Goal: Navigation & Orientation: Find specific page/section

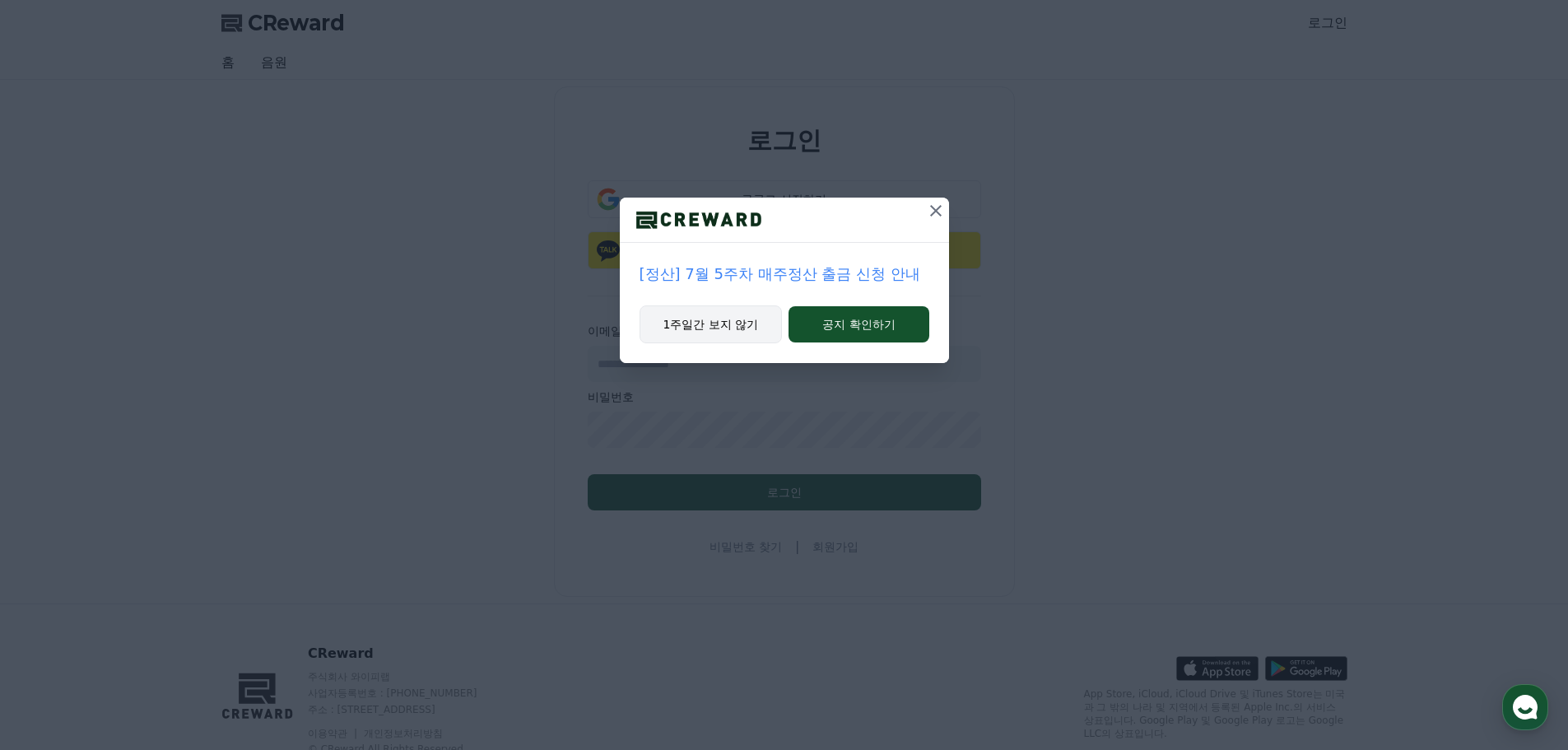
click at [723, 329] on button "1주일간 보지 않기" at bounding box center [712, 324] width 143 height 38
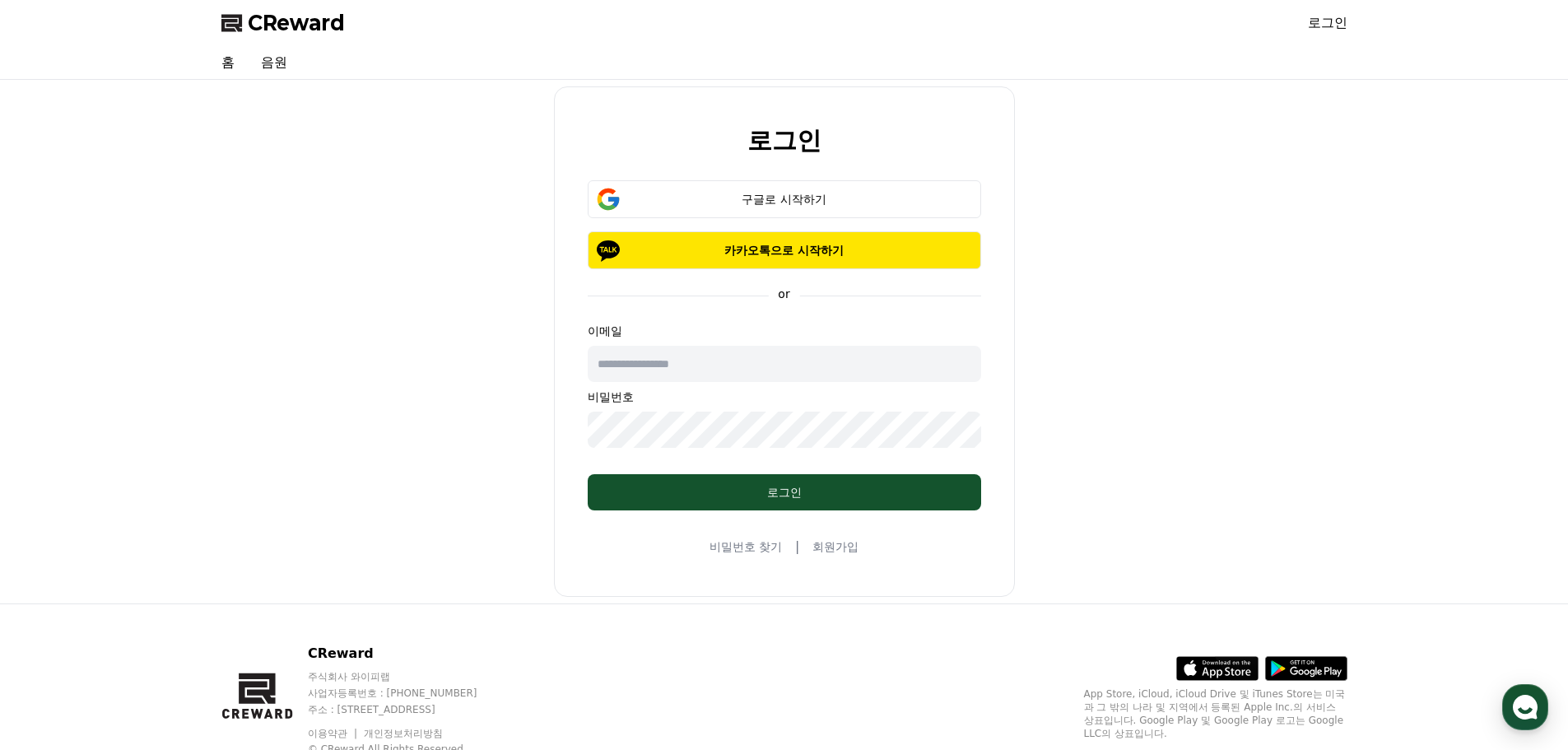
click at [695, 328] on p "이메일" at bounding box center [784, 331] width 393 height 17
click at [702, 357] on input "text" at bounding box center [784, 363] width 393 height 36
type input "*"
type input "**********"
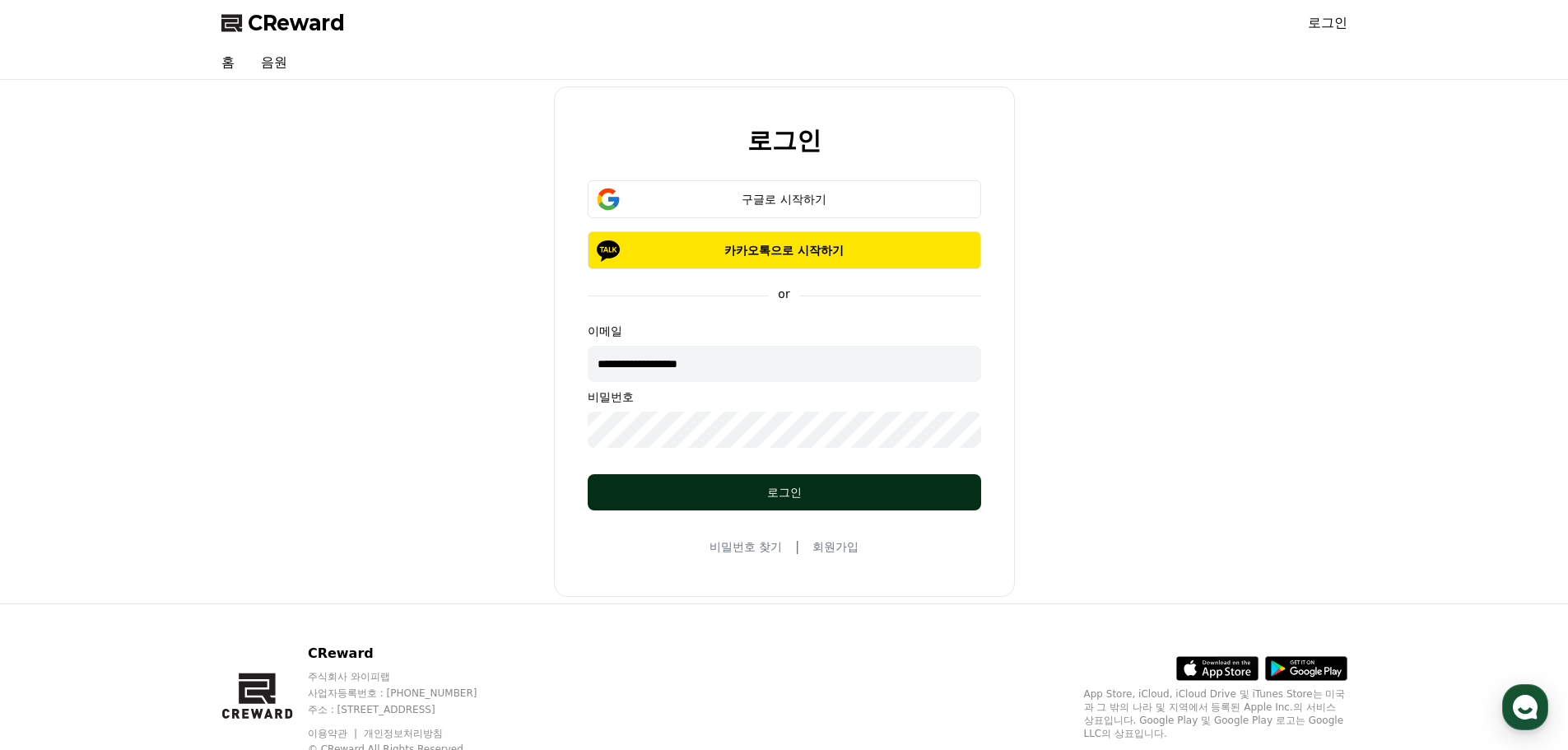
click at [785, 486] on div "로그인" at bounding box center [784, 493] width 328 height 17
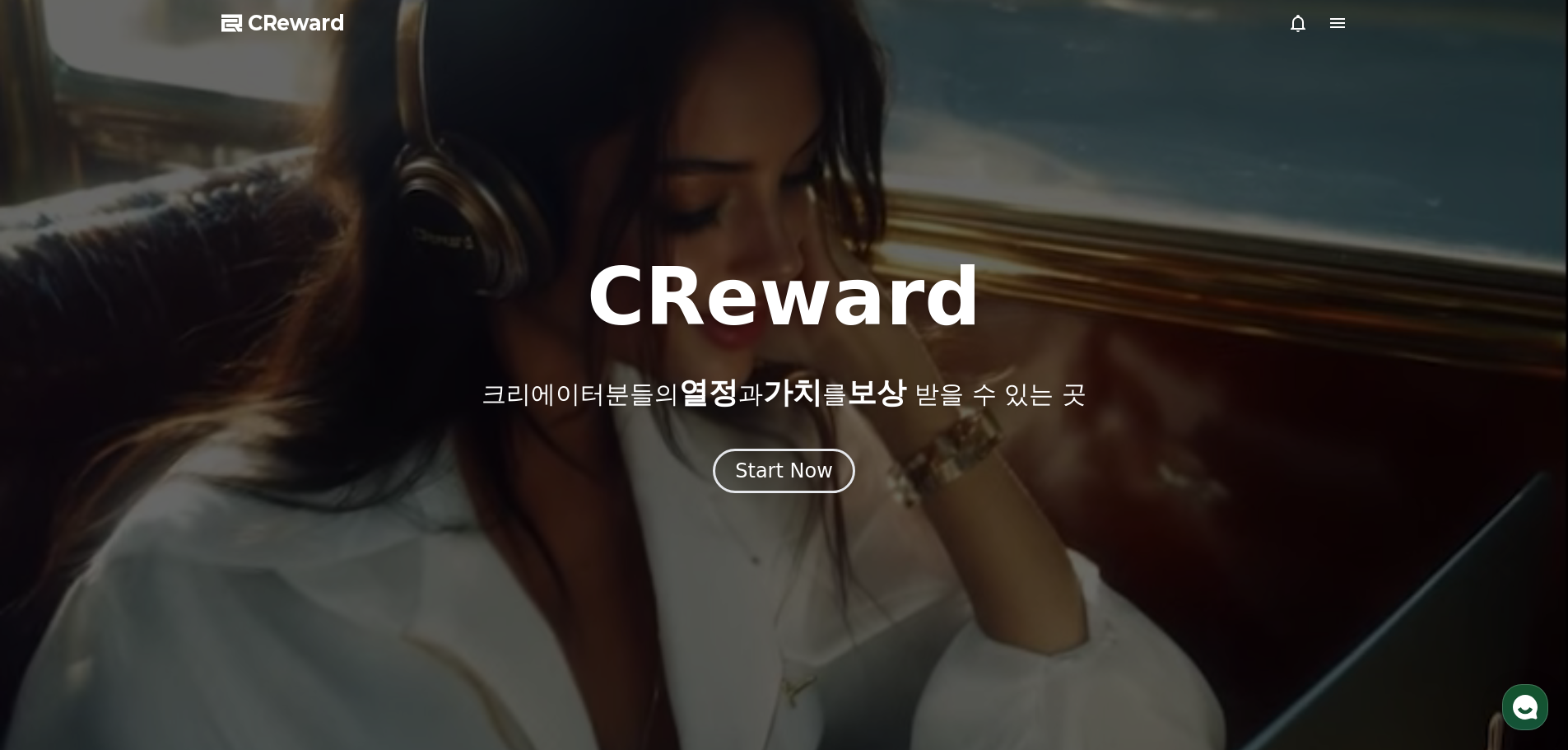
click at [1335, 23] on icon at bounding box center [1338, 22] width 15 height 10
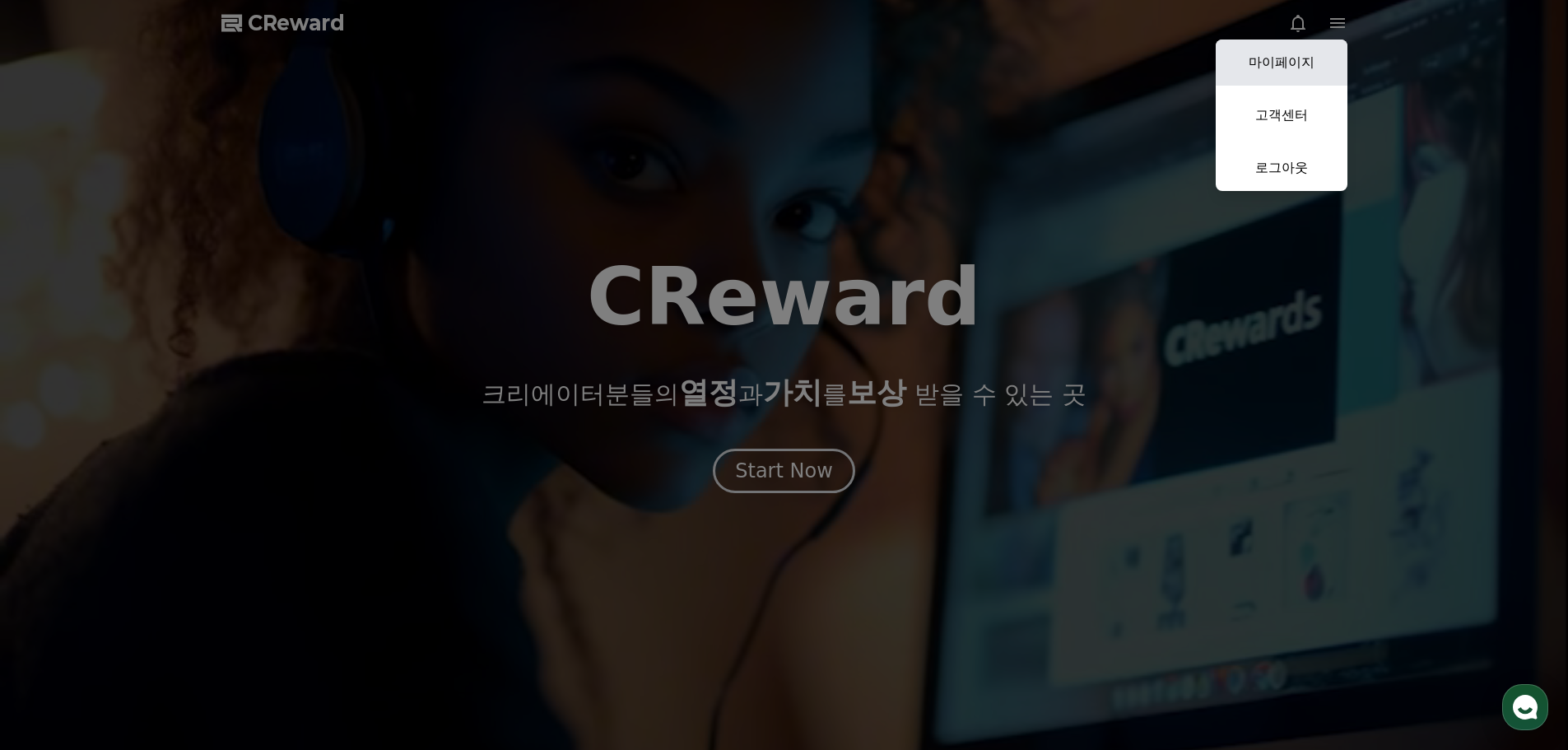
click at [1305, 53] on link "마이페이지" at bounding box center [1281, 61] width 131 height 46
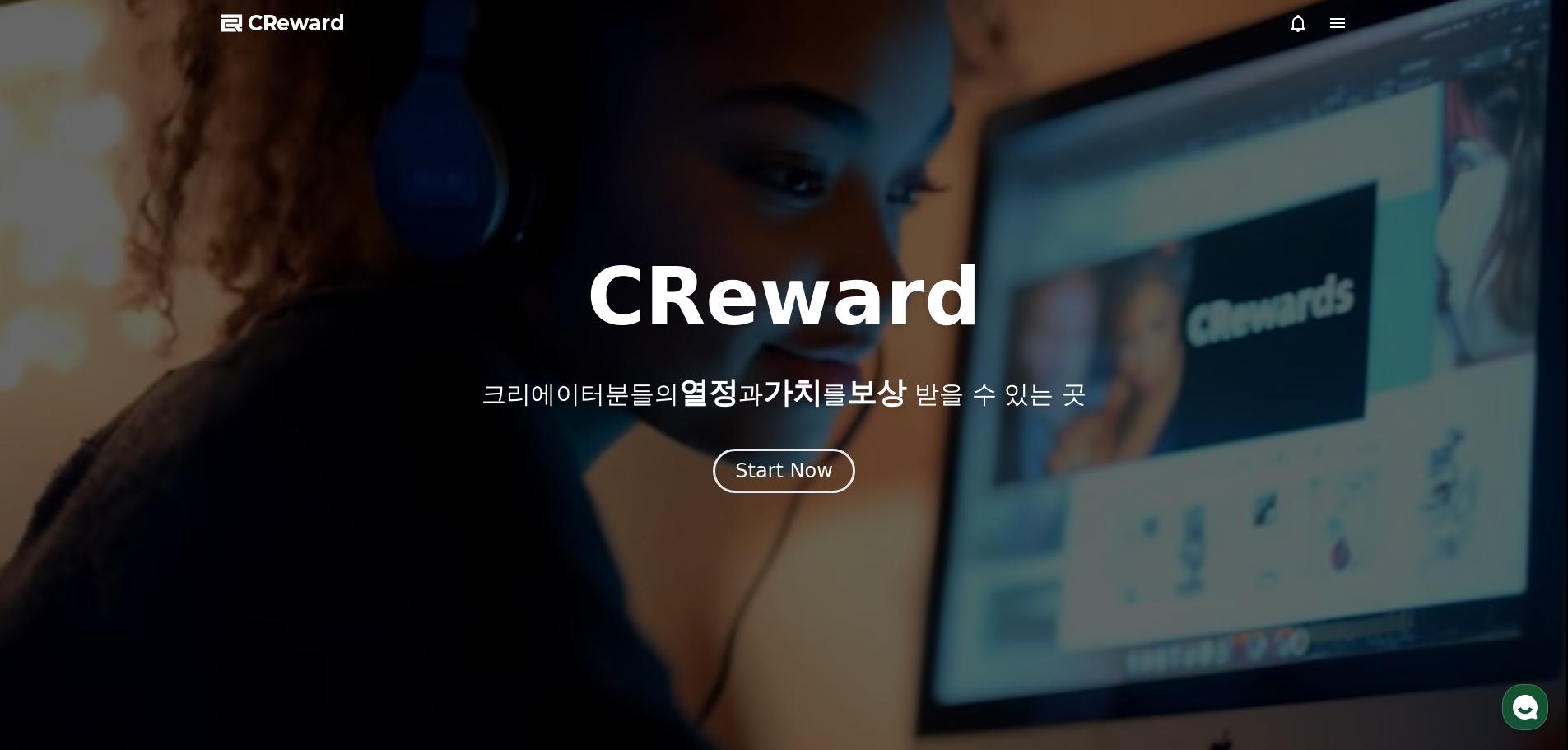
select select "**********"
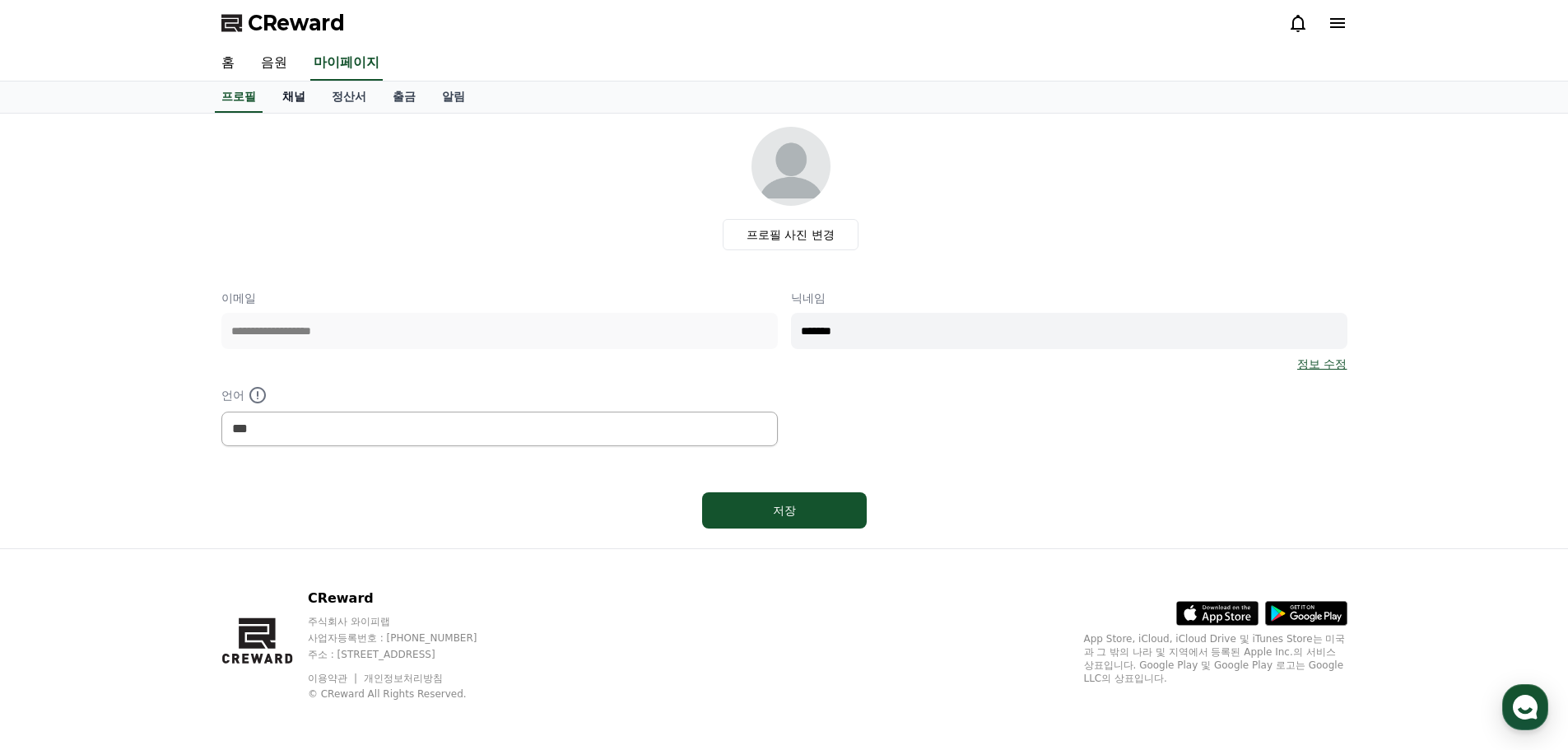
click at [307, 99] on link "채널" at bounding box center [293, 97] width 49 height 32
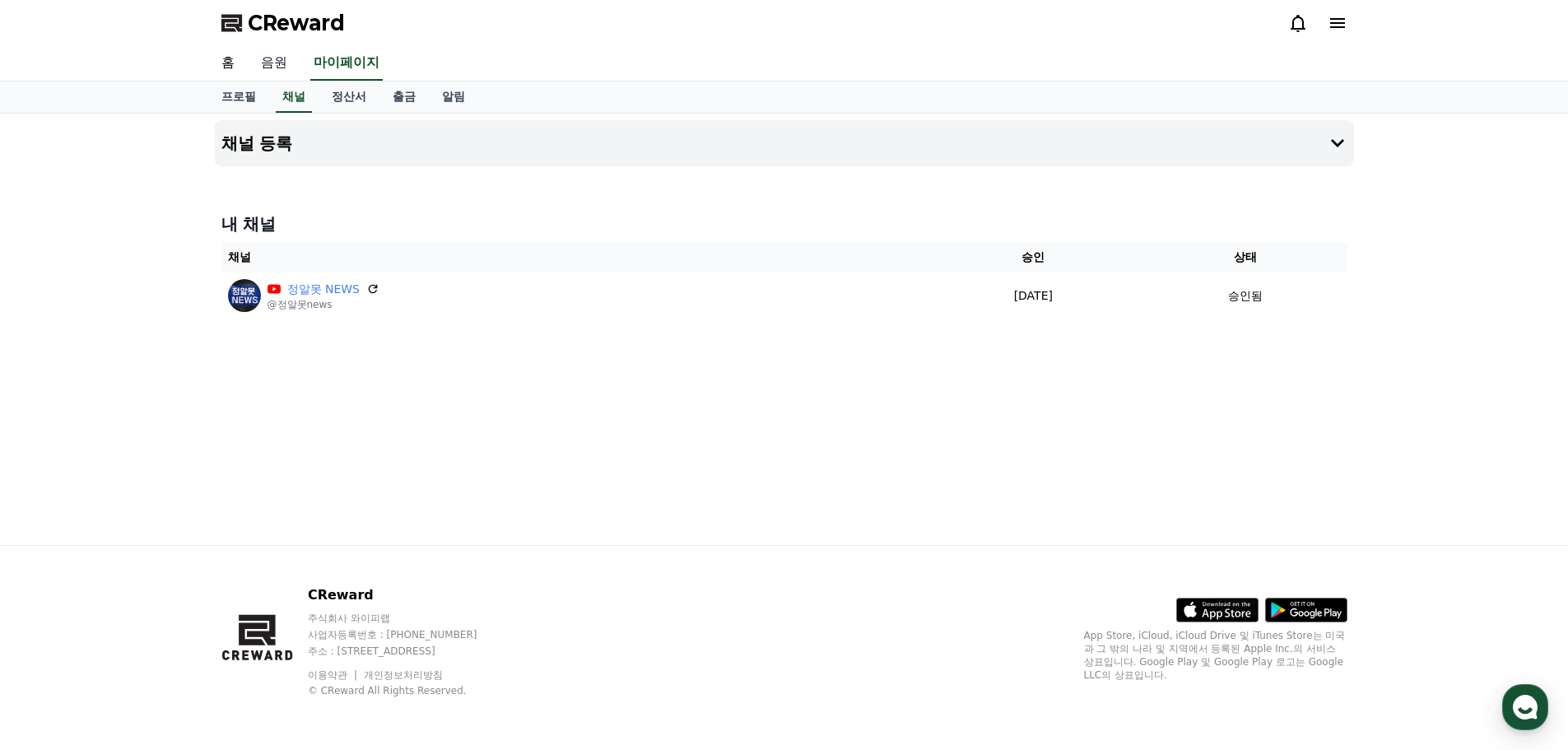
click at [281, 68] on link "음원" at bounding box center [274, 62] width 53 height 34
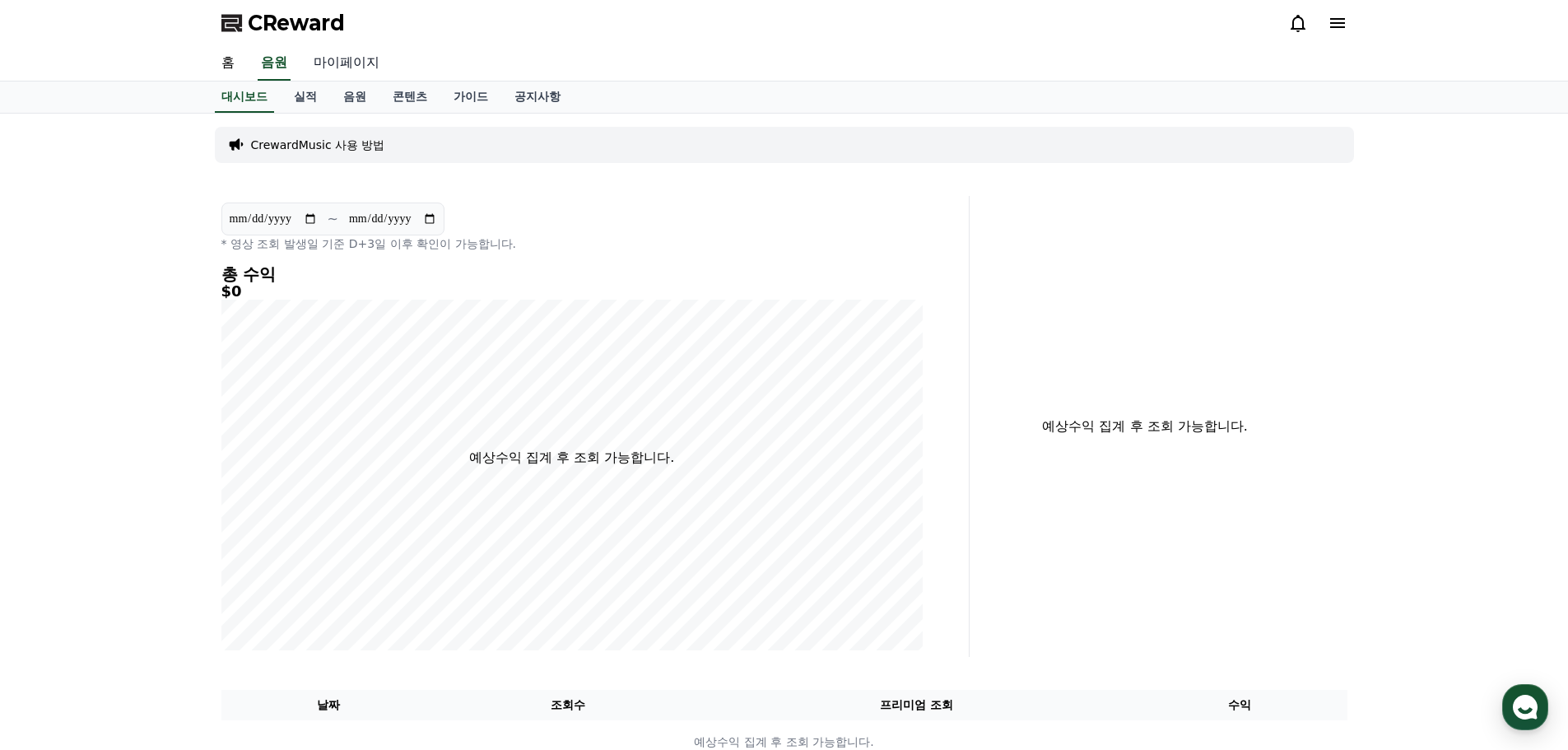
click at [352, 61] on link "마이페이지" at bounding box center [347, 62] width 92 height 34
select select "**********"
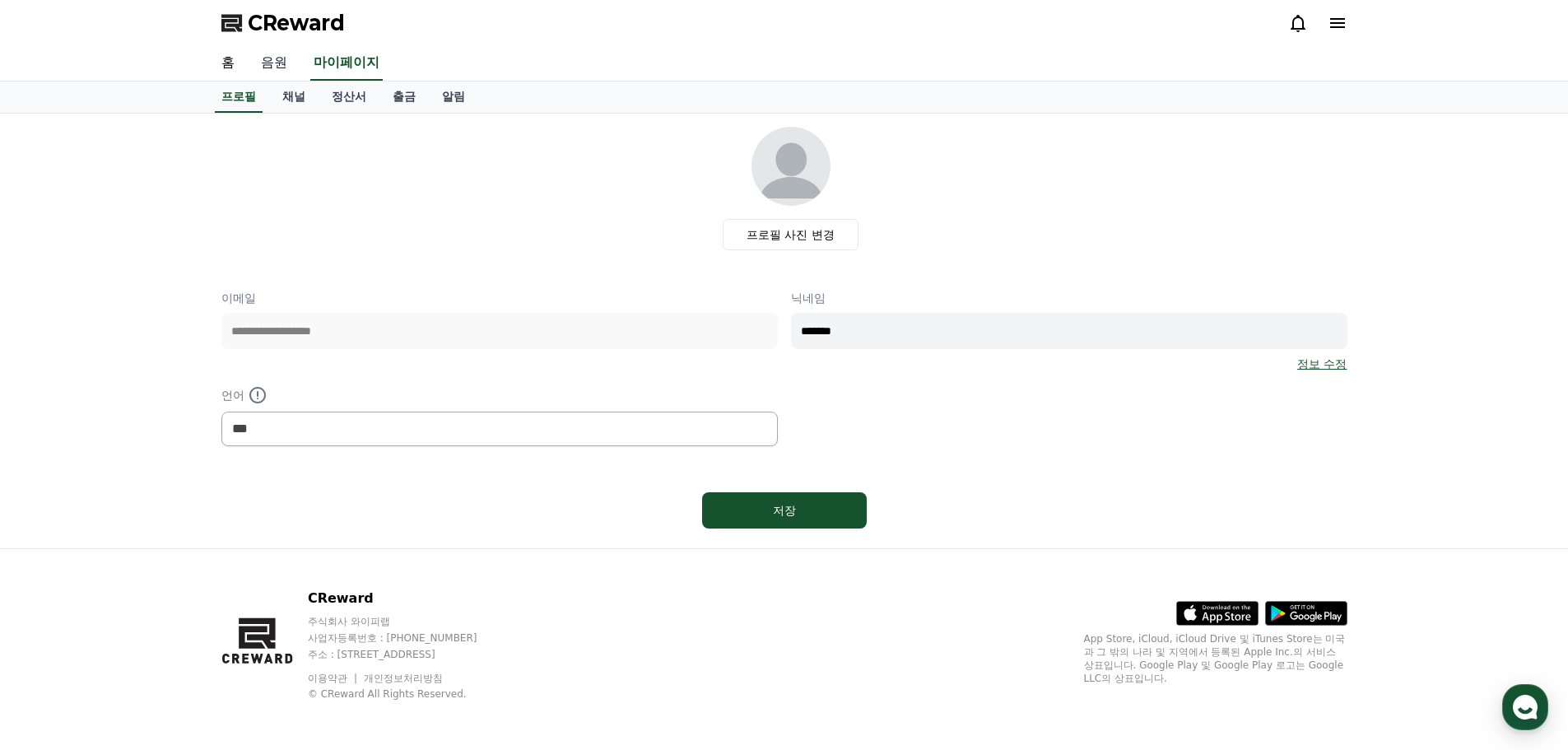
click at [280, 72] on link "음원" at bounding box center [274, 62] width 53 height 34
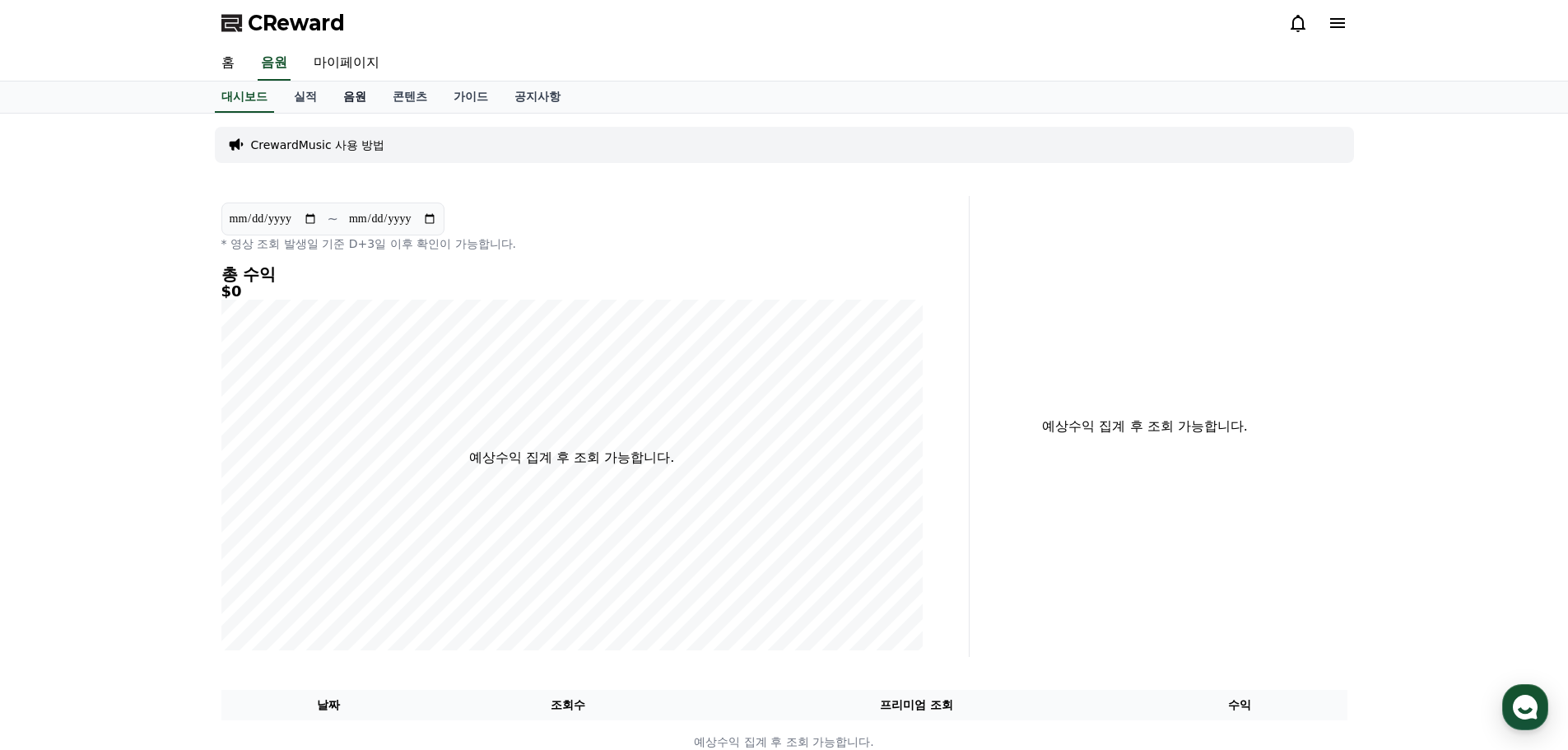
click at [347, 97] on link "음원" at bounding box center [354, 97] width 49 height 32
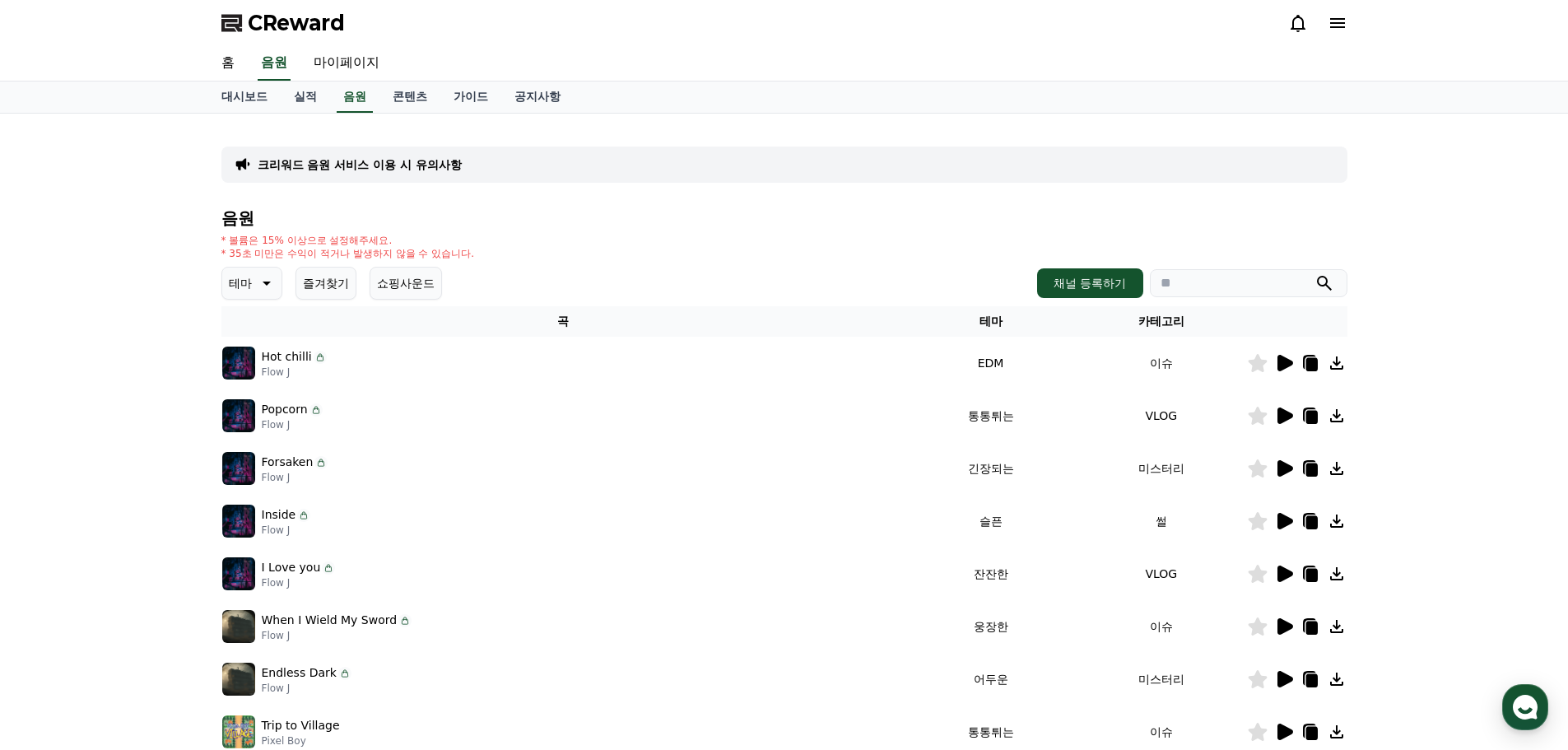
click at [1282, 466] on icon at bounding box center [1285, 469] width 16 height 17
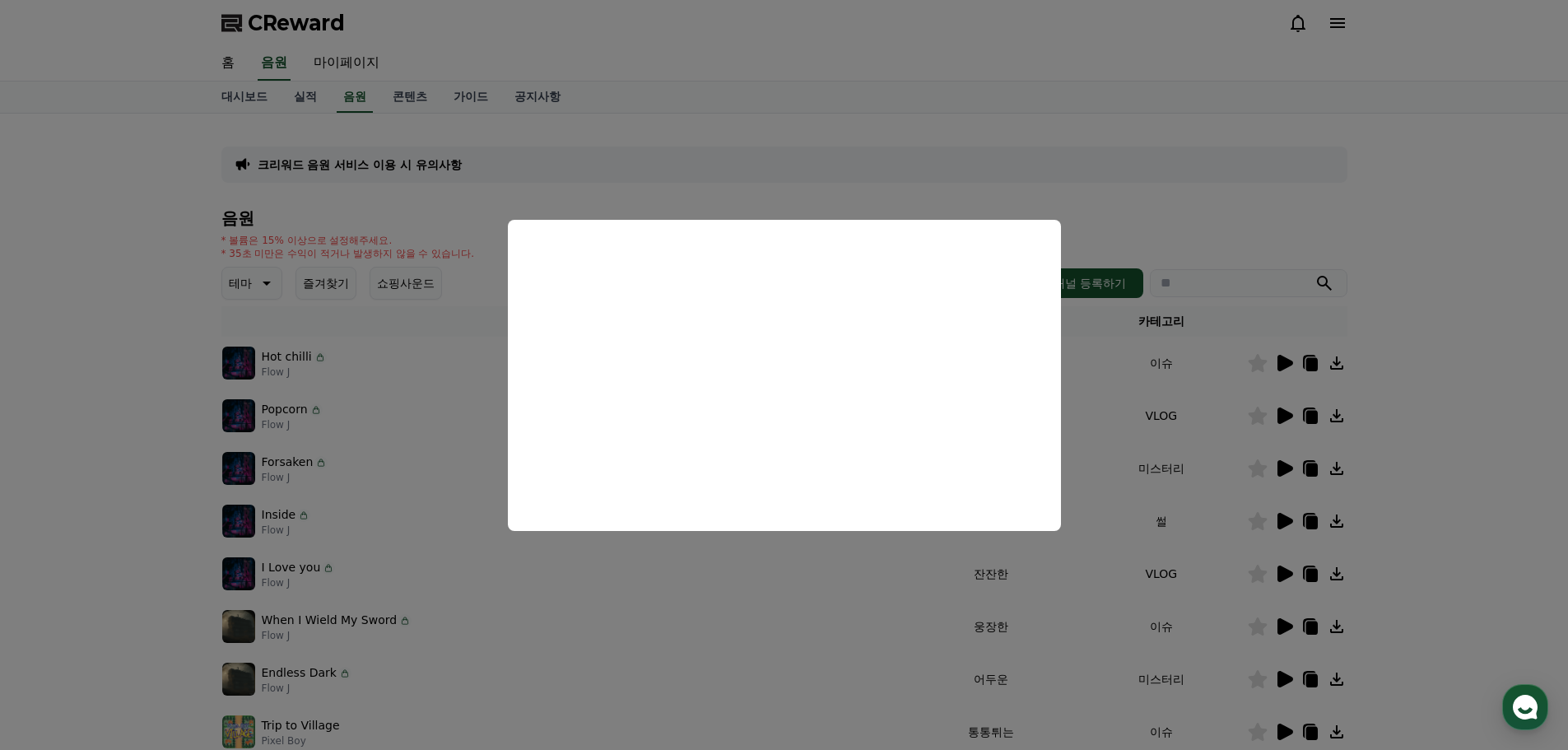
click at [1214, 466] on button "close modal" at bounding box center [784, 375] width 1568 height 750
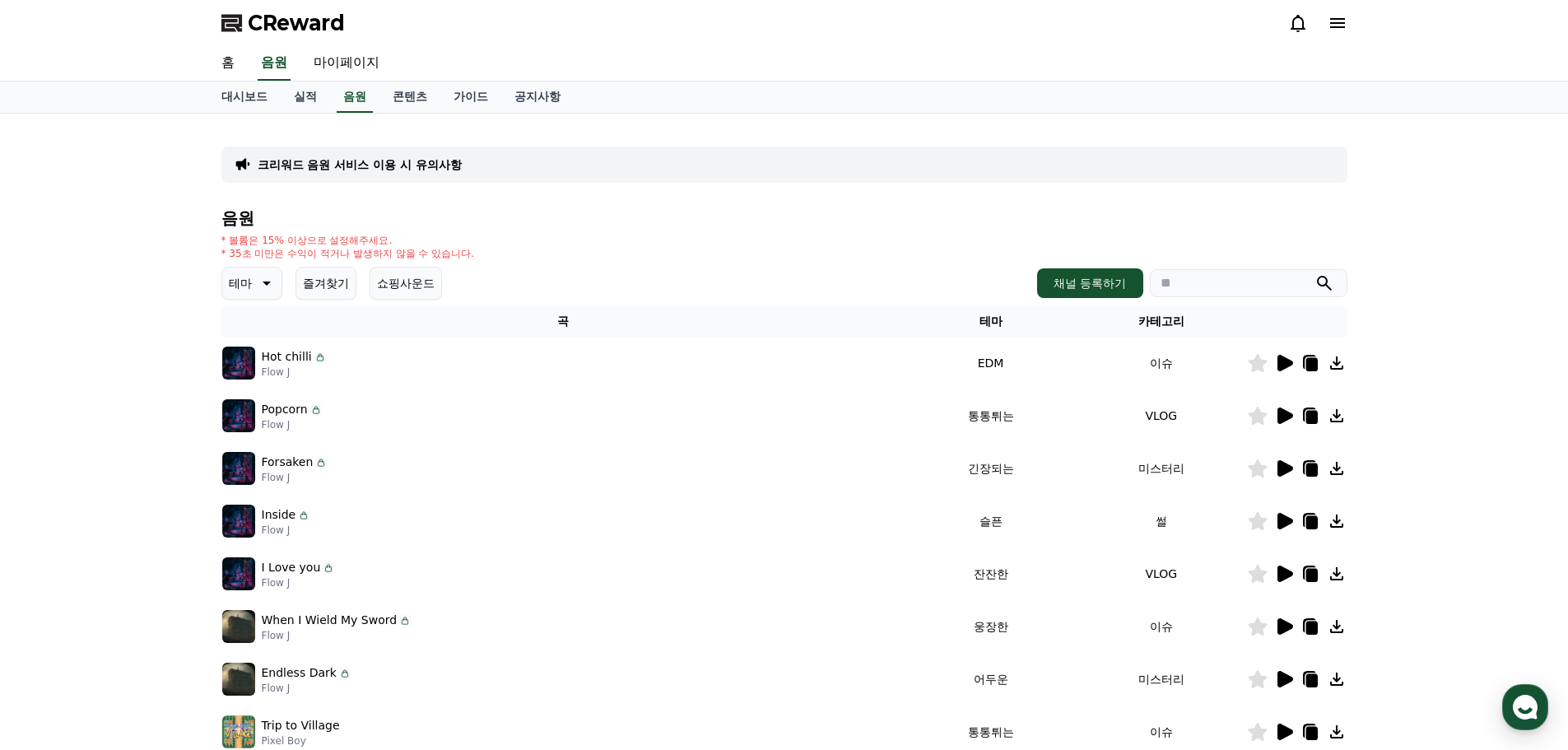
drag, startPoint x: 1520, startPoint y: 348, endPoint x: 1397, endPoint y: 271, distance: 145.1
click at [1520, 348] on div "크리워드 음원 서비스 이용 시 유의사항 음원 * 볼륨은 15% 이상으로 설정해주세요. * 35초 미만은 수익이 적거나 발생하지 않을 수 있습니…" at bounding box center [784, 511] width 1568 height 796
click at [1312, 467] on icon at bounding box center [1311, 470] width 11 height 13
click at [1451, 287] on div "크리워드 음원 서비스 이용 시 유의사항 음원 * 볼륨은 15% 이상으로 설정해주세요. * 35초 미만은 수익이 적거나 발생하지 않을 수 있습니…" at bounding box center [784, 511] width 1568 height 796
